Goal: Transaction & Acquisition: Purchase product/service

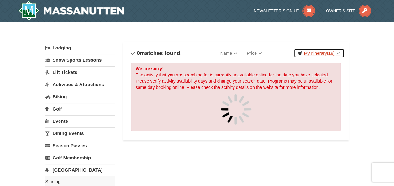
click at [337, 54] on link "My Itinerary (18)" at bounding box center [319, 53] width 50 height 9
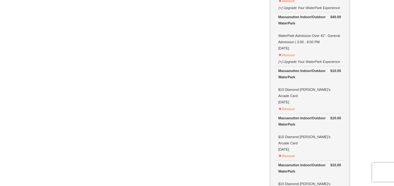
scroll to position [893, 0]
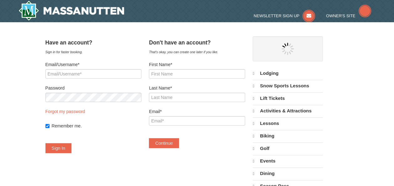
select select "10"
